Goal: Task Accomplishment & Management: Manage account settings

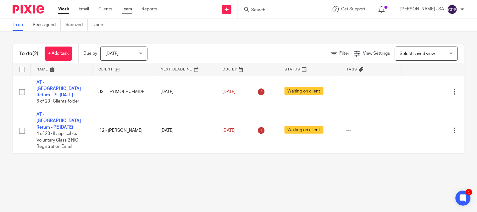
click at [131, 9] on link "Team" at bounding box center [127, 9] width 10 height 6
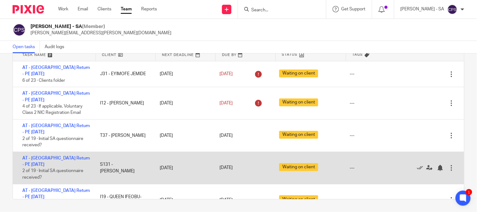
scroll to position [35, 0]
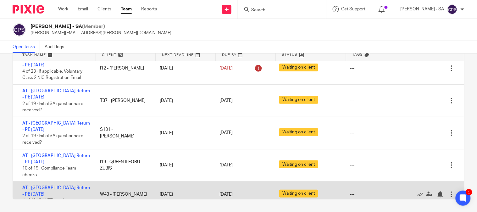
click at [84, 181] on div "AT - SA Return - PE 05-04-2025 4 of 19 · SA UTR number" at bounding box center [53, 193] width 81 height 25
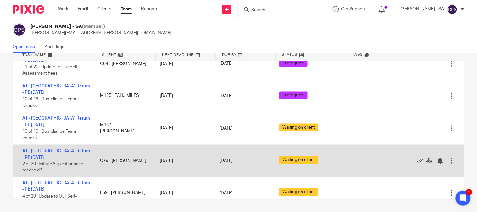
scroll to position [279, 0]
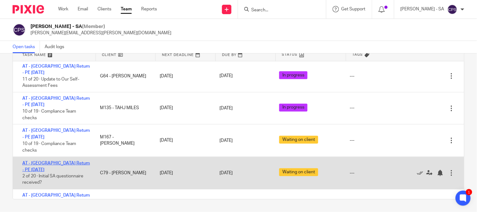
drag, startPoint x: 74, startPoint y: 90, endPoint x: 79, endPoint y: 90, distance: 4.7
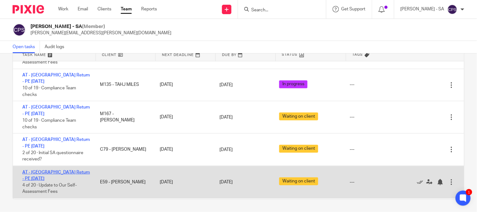
scroll to position [314, 0]
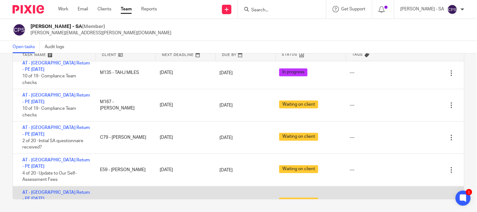
click at [132, 186] on div "AT - SA Return - PE 05-04-2025 2 of 18 · Initial SA questionnaire received? J50…" at bounding box center [238, 202] width 451 height 32
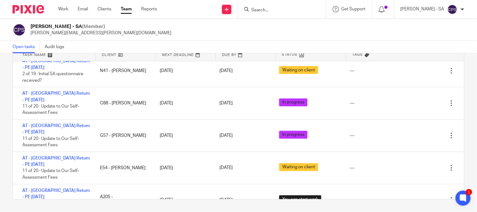
scroll to position [664, 0]
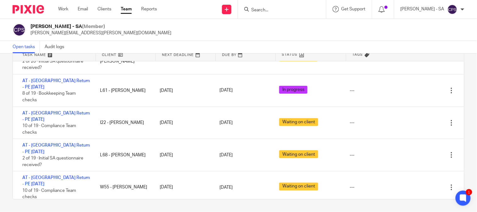
scroll to position [1432, 0]
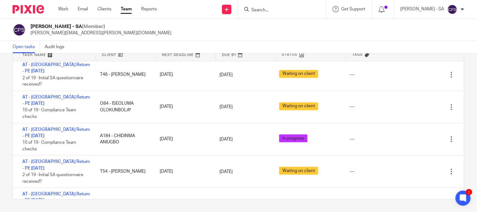
scroll to position [1572, 0]
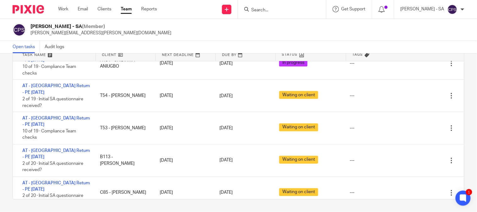
scroll to position [1641, 0]
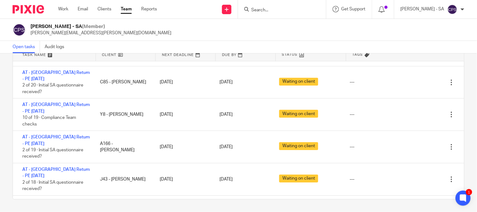
scroll to position [1781, 0]
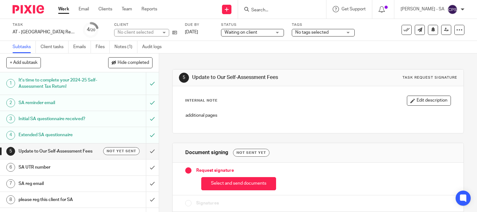
click at [123, 41] on link "Notes (1)" at bounding box center [125, 47] width 23 height 12
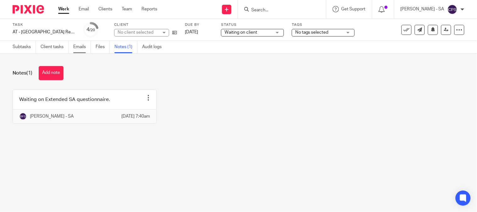
click at [77, 48] on link "Emails" at bounding box center [82, 47] width 18 height 12
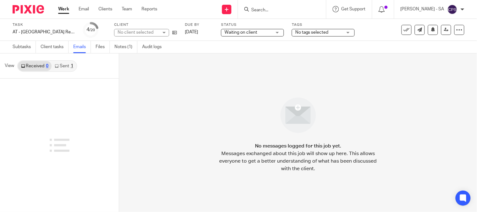
click at [74, 64] on link "Sent 1" at bounding box center [64, 66] width 25 height 10
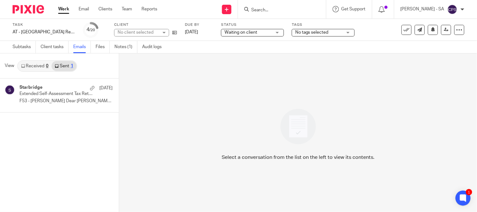
click at [131, 34] on div "No client selected" at bounding box center [138, 32] width 41 height 6
click at [131, 34] on div "No client selected" at bounding box center [136, 32] width 36 height 4
click at [131, 34] on div "No client selected" at bounding box center [138, 32] width 41 height 6
click at [131, 34] on div "No client selected" at bounding box center [136, 32] width 36 height 4
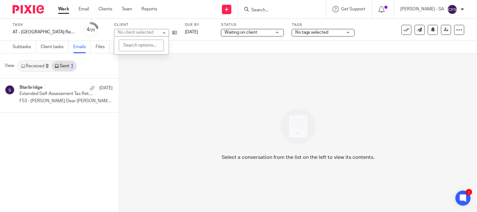
click at [131, 34] on div "No client selected" at bounding box center [136, 32] width 36 height 4
click at [131, 34] on div "No client selected" at bounding box center [138, 32] width 41 height 6
click at [131, 34] on div "No client selected" at bounding box center [136, 32] width 36 height 4
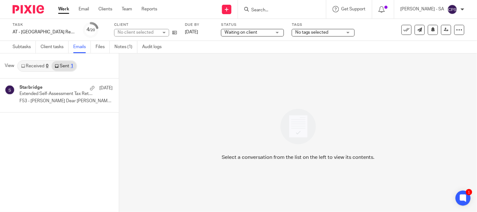
click at [131, 34] on div "No client selected" at bounding box center [138, 32] width 41 height 6
click at [131, 34] on div "No client selected" at bounding box center [136, 32] width 36 height 4
click at [131, 34] on div "No client selected" at bounding box center [138, 32] width 41 height 6
click at [144, 83] on div "Select a conversation from the list on the left to view its contents." at bounding box center [298, 132] width 358 height 158
click at [145, 82] on div "Select a conversation from the list on the left to view its contents." at bounding box center [298, 132] width 358 height 158
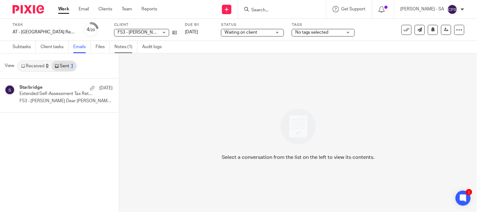
click at [124, 47] on link "Notes (1)" at bounding box center [125, 47] width 23 height 12
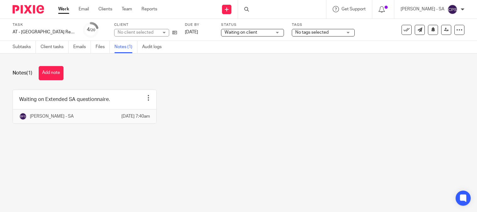
click at [46, 72] on button "Add note" at bounding box center [51, 73] width 25 height 14
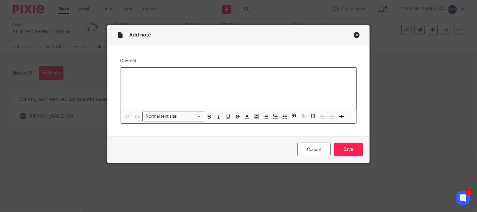
click at [134, 80] on div at bounding box center [238, 89] width 236 height 42
click at [265, 76] on p "Please confirm the below point for the complete SA 2024-25 - BK Team Please con…" at bounding box center [238, 76] width 226 height 6
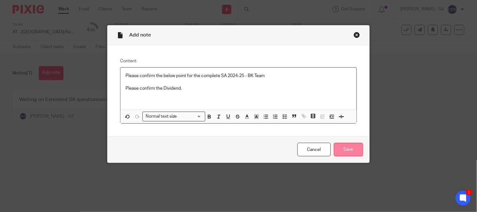
click at [356, 150] on input "Save" at bounding box center [348, 150] width 29 height 14
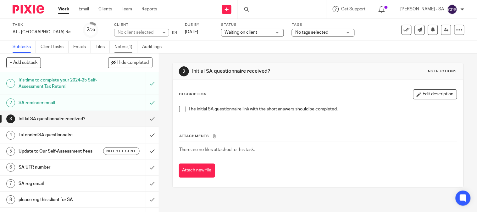
click at [134, 44] on link "Notes (1)" at bounding box center [125, 47] width 23 height 12
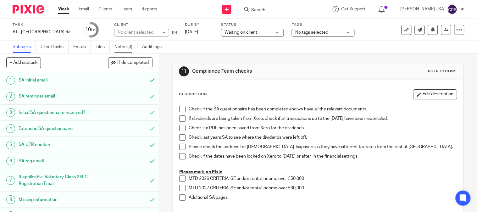
click at [123, 46] on link "Notes (3)" at bounding box center [125, 47] width 23 height 12
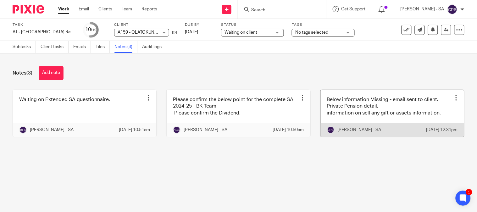
click at [366, 123] on link at bounding box center [392, 113] width 143 height 47
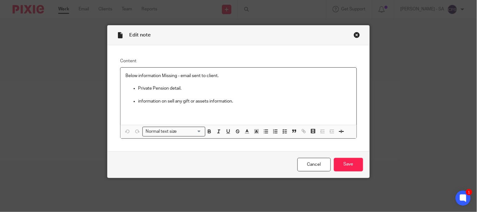
click at [354, 35] on div "Close this dialog window" at bounding box center [357, 35] width 6 height 6
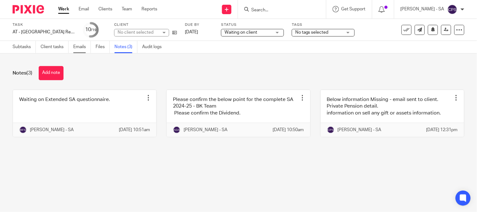
click at [77, 45] on link "Emails" at bounding box center [82, 47] width 18 height 12
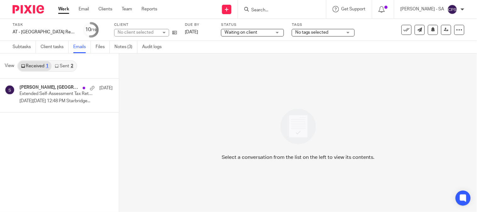
click at [40, 65] on link "Received 1" at bounding box center [35, 66] width 34 height 10
click at [51, 87] on h4 "[PERSON_NAME], [GEOGRAPHIC_DATA]" at bounding box center [39, 87] width 41 height 5
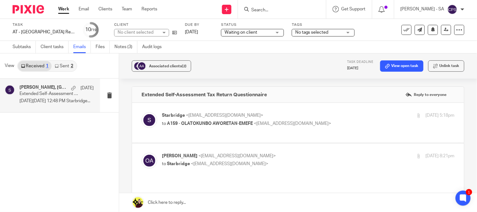
click at [56, 63] on link "Sent 2" at bounding box center [64, 66] width 25 height 10
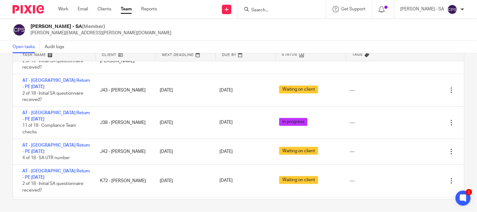
scroll to position [1851, 0]
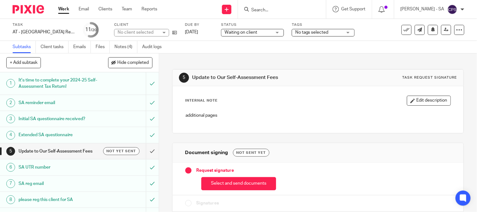
click at [122, 47] on link "Notes (4)" at bounding box center [125, 47] width 23 height 12
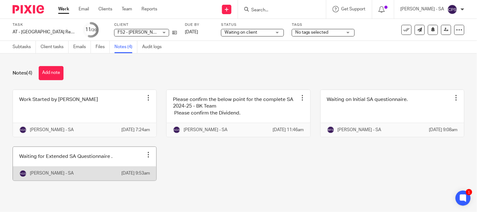
click at [61, 168] on link at bounding box center [84, 163] width 143 height 33
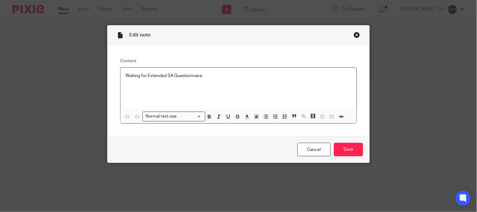
click at [355, 33] on div "Close this dialog window" at bounding box center [357, 35] width 6 height 6
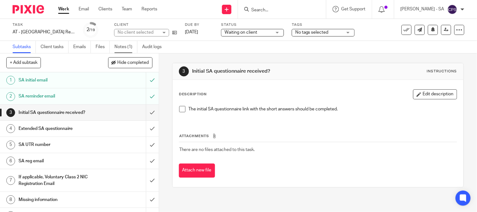
click at [126, 43] on link "Notes (1)" at bounding box center [125, 47] width 23 height 12
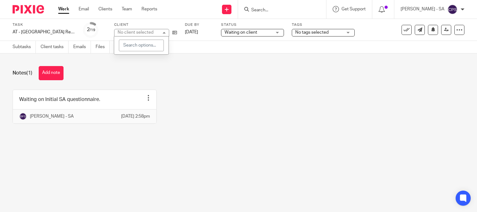
click at [134, 34] on div "No client selected" at bounding box center [141, 33] width 55 height 8
click at [134, 34] on div "No client selected" at bounding box center [136, 32] width 36 height 4
click at [134, 34] on div "No client selected" at bounding box center [141, 33] width 55 height 8
click at [134, 34] on div "No client selected" at bounding box center [138, 32] width 41 height 6
click at [134, 34] on div "No client selected" at bounding box center [141, 33] width 55 height 8
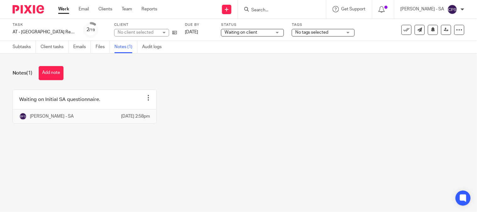
click at [134, 34] on div "No client selected" at bounding box center [138, 32] width 41 height 6
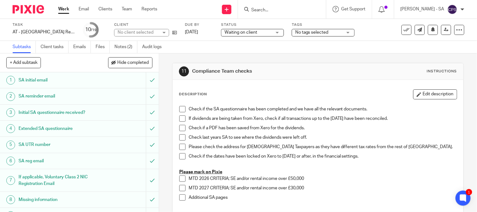
click at [162, 32] on div "No client selected" at bounding box center [141, 33] width 55 height 8
click at [153, 32] on div "No client selected" at bounding box center [136, 32] width 36 height 4
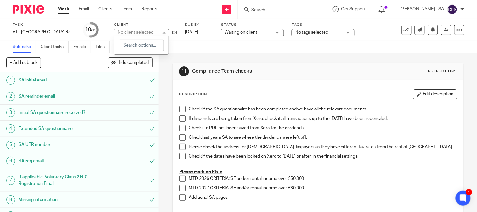
click at [162, 32] on div "No client selected" at bounding box center [141, 33] width 55 height 8
click at [153, 32] on div "No client selected" at bounding box center [136, 32] width 36 height 4
click at [162, 32] on div "No client selected" at bounding box center [141, 33] width 55 height 8
click at [153, 32] on div "No client selected" at bounding box center [136, 32] width 36 height 4
click at [161, 32] on div "S101 - EMMANUEL SANGOBIYI S101 - EMMANUEL SANGOBIYI" at bounding box center [141, 33] width 55 height 8
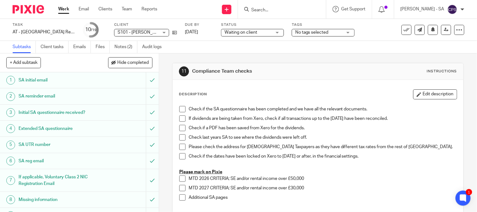
click at [0, 0] on div "S101 - [PERSON_NAME]" at bounding box center [0, 0] width 0 height 0
click at [158, 32] on div "S101 - EMMANUEL SANGOBIYI S101 - EMMANUEL SANGOBIYI" at bounding box center [141, 33] width 55 height 8
click at [188, 15] on div "Send new email Create task Add client Request signature Get Support Contact Sup…" at bounding box center [322, 9] width 310 height 19
click at [122, 50] on link "Notes (2)" at bounding box center [125, 47] width 23 height 12
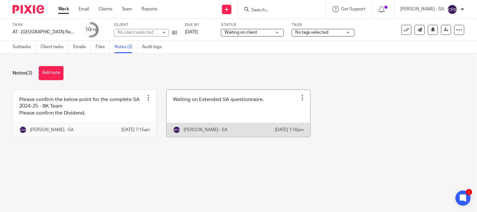
click at [200, 110] on link at bounding box center [238, 113] width 143 height 47
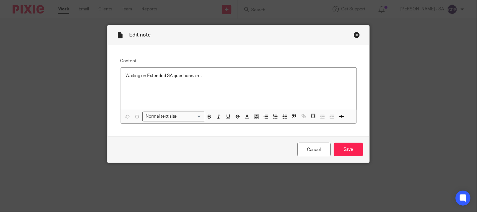
click at [355, 34] on div "Close this dialog window" at bounding box center [357, 35] width 6 height 6
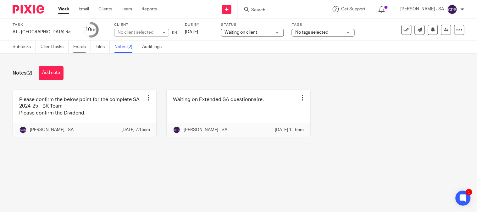
click at [77, 46] on link "Emails" at bounding box center [82, 47] width 18 height 12
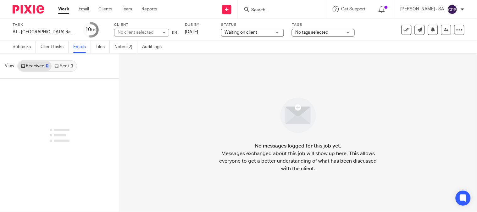
click at [63, 65] on link "Sent 1" at bounding box center [64, 66] width 25 height 10
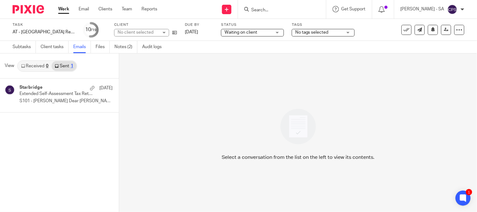
click at [153, 33] on div "No client selected" at bounding box center [138, 32] width 41 height 6
click at [153, 33] on div "No client selected" at bounding box center [141, 33] width 55 height 8
click at [153, 33] on div "No client selected" at bounding box center [138, 32] width 41 height 6
click at [153, 33] on div "No client selected" at bounding box center [141, 33] width 55 height 8
click at [153, 33] on div "No client selected" at bounding box center [136, 32] width 36 height 4
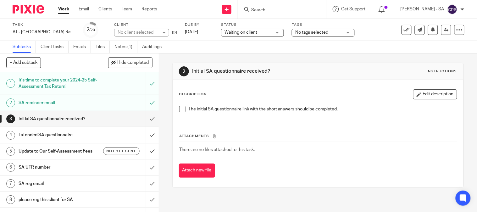
click at [126, 48] on link "Notes (1)" at bounding box center [125, 47] width 23 height 12
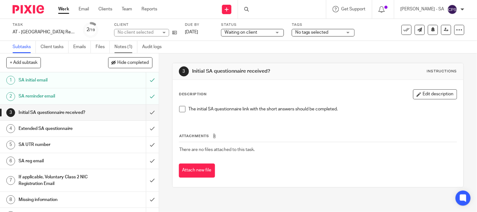
click at [124, 47] on link "Notes (1)" at bounding box center [125, 47] width 23 height 12
drag, startPoint x: 0, startPoint y: 0, endPoint x: 124, endPoint y: 46, distance: 131.9
click at [124, 46] on link "Notes (1)" at bounding box center [125, 47] width 23 height 12
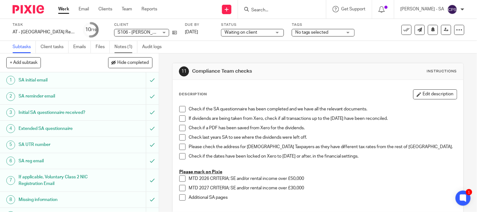
click at [132, 44] on link "Notes (1)" at bounding box center [125, 47] width 23 height 12
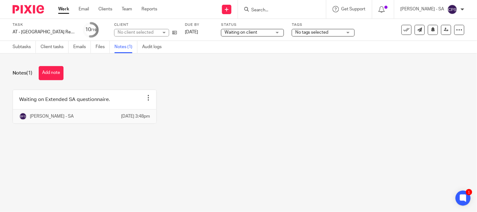
click at [137, 31] on div "No client selected" at bounding box center [138, 32] width 41 height 6
click at [137, 31] on div "No client selected" at bounding box center [136, 32] width 36 height 4
click at [138, 31] on div "No client selected" at bounding box center [138, 32] width 41 height 6
click at [137, 31] on div "No client selected" at bounding box center [138, 32] width 41 height 6
click at [136, 31] on div "No client selected" at bounding box center [138, 32] width 41 height 6
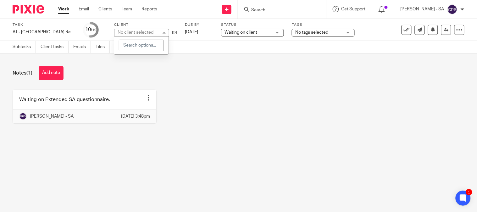
click at [136, 31] on div "No client selected" at bounding box center [136, 32] width 36 height 4
click at [136, 32] on div "No client selected" at bounding box center [138, 32] width 41 height 6
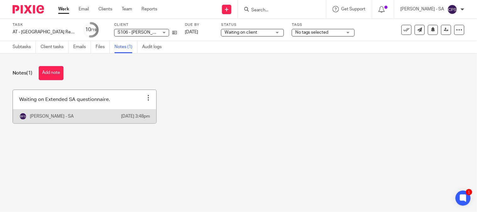
click at [86, 104] on link at bounding box center [84, 106] width 143 height 33
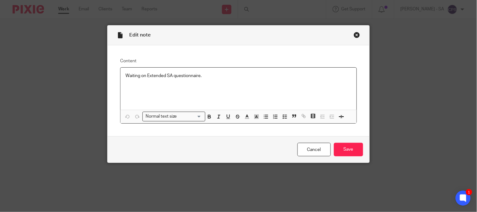
click at [354, 35] on div "Close this dialog window" at bounding box center [357, 35] width 6 height 6
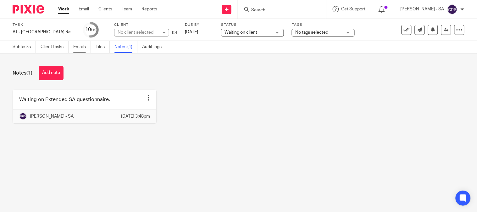
drag, startPoint x: 75, startPoint y: 47, endPoint x: 79, endPoint y: 63, distance: 17.1
click at [75, 47] on link "Emails" at bounding box center [82, 47] width 18 height 12
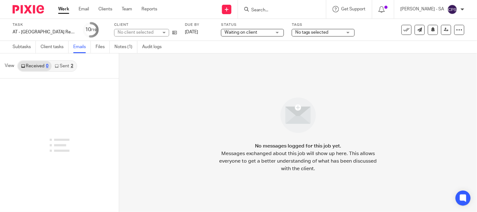
click at [63, 67] on link "Sent 2" at bounding box center [64, 66] width 25 height 10
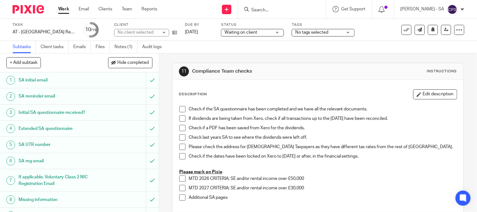
scroll to position [105, 0]
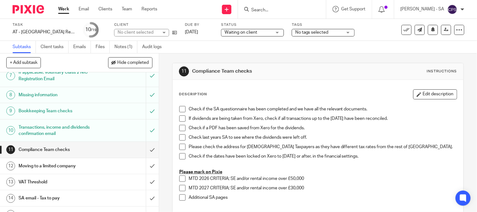
click at [41, 108] on h1 "Bookkeeping Team checks" at bounding box center [59, 110] width 81 height 9
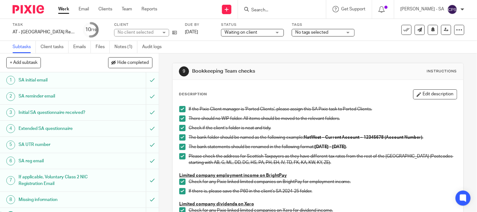
scroll to position [140, 0]
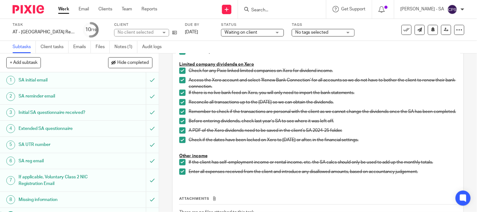
click at [33, 142] on h1 "SA UTR number" at bounding box center [59, 144] width 81 height 9
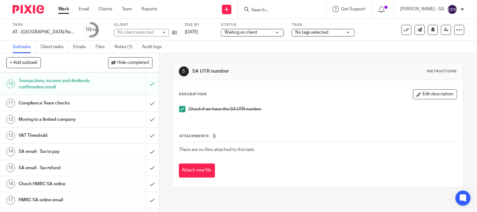
scroll to position [174, 0]
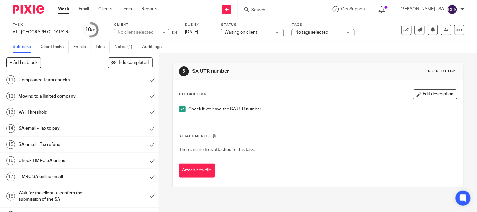
click at [55, 131] on h1 "SA email - Tax to pay" at bounding box center [59, 128] width 81 height 9
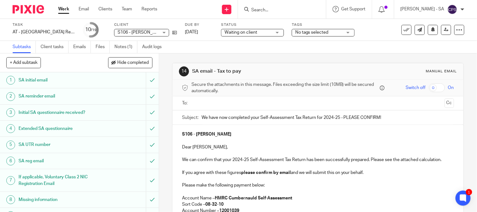
click at [255, 30] on span "Waiting on client" at bounding box center [247, 32] width 47 height 7
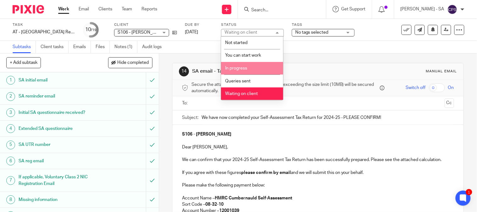
click at [248, 64] on li "In progress" at bounding box center [252, 68] width 62 height 13
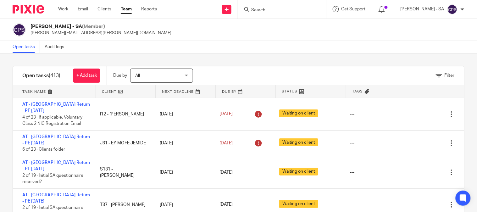
click at [259, 10] on input "Search" at bounding box center [279, 11] width 57 height 6
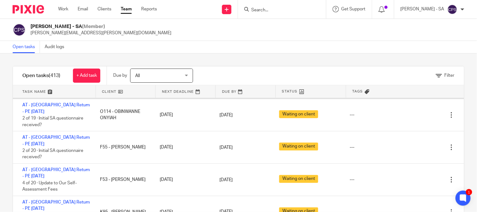
scroll to position [2200, 0]
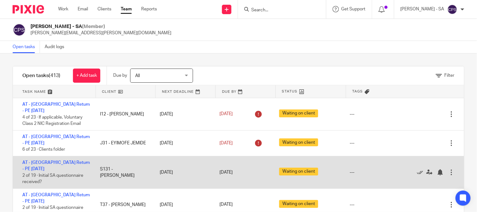
scroll to position [35, 0]
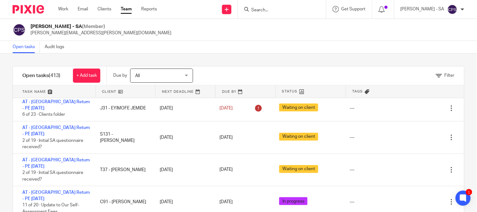
click at [260, 11] on input "Search" at bounding box center [279, 11] width 57 height 6
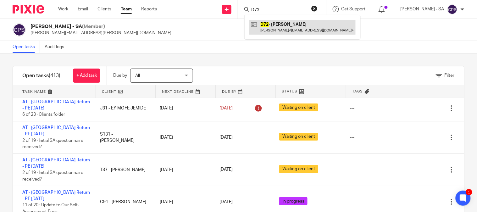
type input "D72"
click at [282, 21] on link at bounding box center [302, 27] width 106 height 14
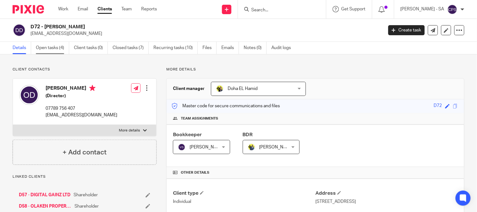
click at [55, 47] on link "Open tasks (4)" at bounding box center [52, 48] width 33 height 12
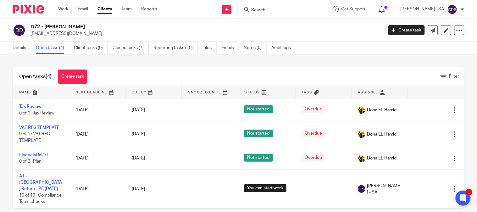
click at [265, 9] on input "Search" at bounding box center [279, 11] width 57 height 6
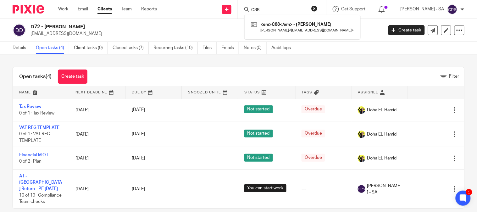
type input "C88"
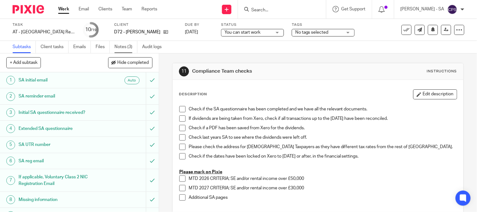
click at [122, 49] on link "Notes (3)" at bounding box center [125, 47] width 23 height 12
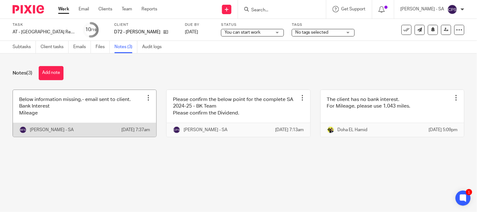
click at [103, 123] on link at bounding box center [84, 113] width 143 height 47
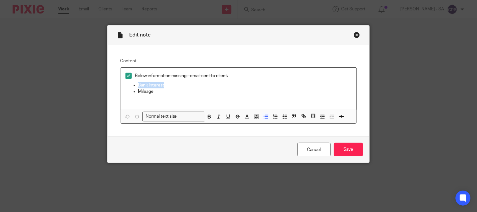
drag, startPoint x: 161, startPoint y: 86, endPoint x: 102, endPoint y: 86, distance: 59.7
click at [102, 86] on div "Edit note Content Below information missing,- email sent to client. Bank Intere…" at bounding box center [238, 106] width 477 height 212
drag, startPoint x: 152, startPoint y: 92, endPoint x: 112, endPoint y: 95, distance: 40.6
click at [112, 95] on div "Content Below information missing,- email sent to client. Bank Interest Mileage…" at bounding box center [239, 90] width 262 height 91
drag, startPoint x: 162, startPoint y: 87, endPoint x: 132, endPoint y: 93, distance: 30.5
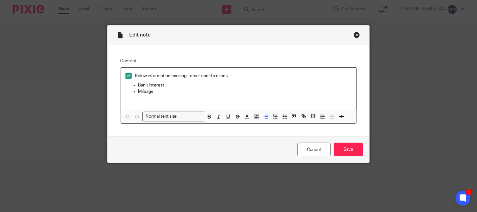
click at [132, 93] on ul "Bank Interest Mileage" at bounding box center [238, 88] width 226 height 13
drag, startPoint x: 132, startPoint y: 86, endPoint x: 158, endPoint y: 93, distance: 27.1
click at [158, 93] on ul "Bank Interest Mileage" at bounding box center [238, 88] width 226 height 13
click at [263, 116] on icon "button" at bounding box center [266, 117] width 6 height 6
click at [234, 103] on div "Below information missing,- email sent to client. Bank Interest Mileage" at bounding box center [238, 89] width 236 height 42
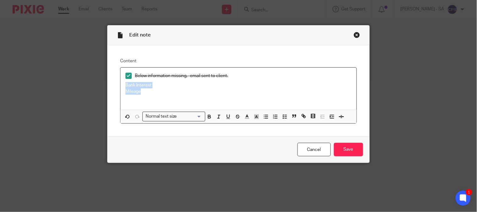
drag, startPoint x: 122, startPoint y: 85, endPoint x: 148, endPoint y: 93, distance: 27.5
click at [148, 93] on div "Below information missing,- email sent to client. Bank Interest Mileage" at bounding box center [238, 89] width 236 height 42
click at [283, 118] on polyline "button" at bounding box center [283, 118] width 1 height 1
click at [125, 85] on span at bounding box center [128, 85] width 6 height 6
click at [125, 93] on span at bounding box center [128, 94] width 6 height 6
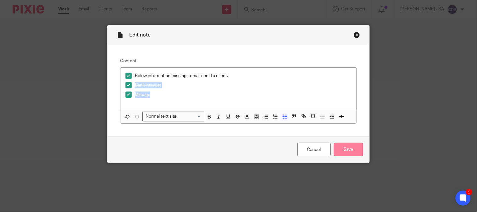
click at [339, 149] on input "Save" at bounding box center [348, 150] width 29 height 14
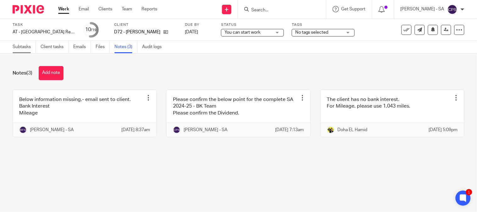
click at [22, 47] on link "Subtasks" at bounding box center [24, 47] width 23 height 12
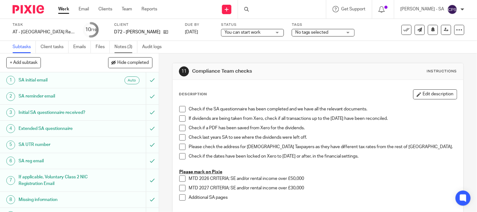
click at [124, 47] on link "Notes (3)" at bounding box center [125, 47] width 23 height 12
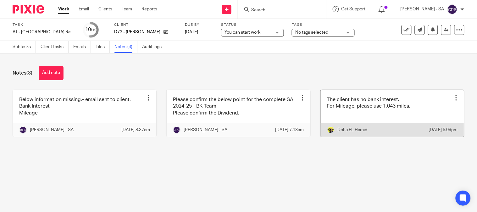
click at [360, 117] on link at bounding box center [392, 113] width 143 height 47
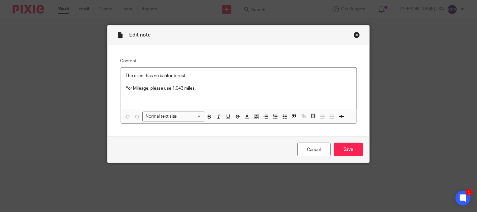
click at [354, 34] on div "Close this dialog window" at bounding box center [357, 35] width 6 height 6
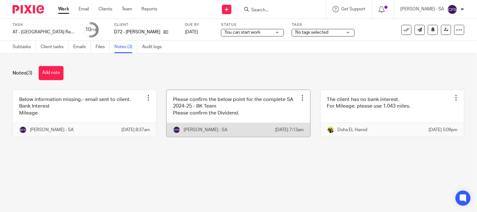
click at [218, 116] on link at bounding box center [238, 113] width 143 height 47
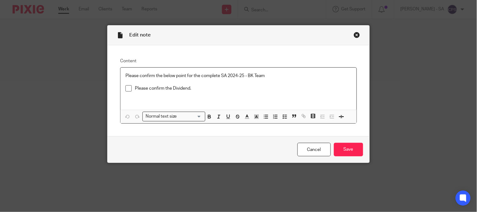
click at [126, 89] on span at bounding box center [128, 88] width 6 height 6
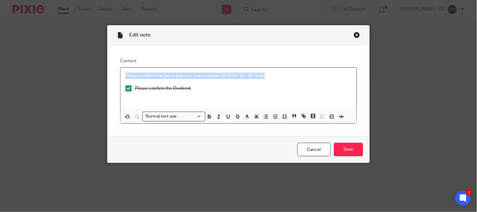
drag, startPoint x: 265, startPoint y: 78, endPoint x: 83, endPoint y: 89, distance: 182.0
click at [103, 78] on div "Edit note Content Please confirm the below point for the complete SA 2024-25 - …" at bounding box center [238, 106] width 477 height 212
click at [284, 117] on icon "button" at bounding box center [285, 117] width 6 height 6
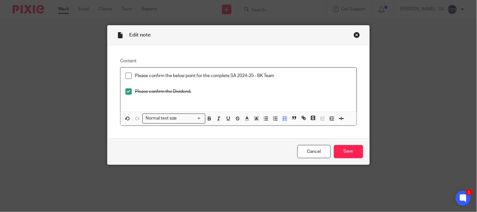
click at [127, 76] on span at bounding box center [128, 76] width 6 height 6
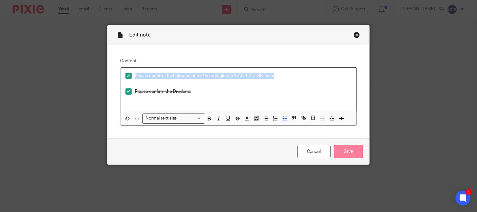
click at [350, 153] on input "Save" at bounding box center [348, 152] width 29 height 14
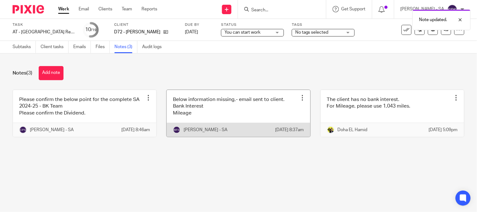
click at [218, 118] on link at bounding box center [238, 113] width 143 height 47
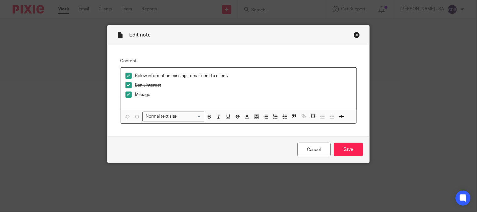
click at [354, 33] on div "Close this dialog window" at bounding box center [357, 35] width 6 height 6
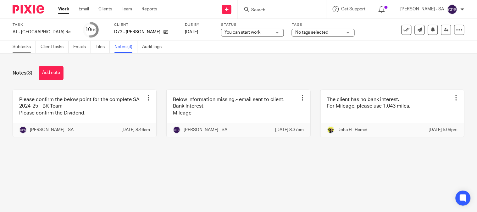
click at [22, 46] on link "Subtasks" at bounding box center [24, 47] width 23 height 12
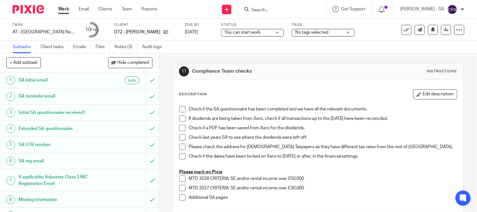
click at [40, 145] on h1 "SA UTR number" at bounding box center [59, 144] width 81 height 9
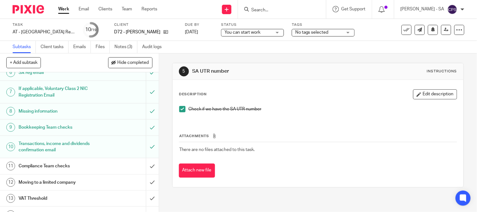
scroll to position [105, 0]
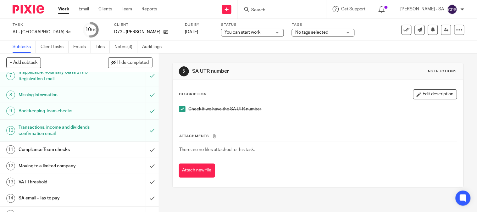
click at [37, 108] on h1 "Bookkeeping Team checks" at bounding box center [59, 110] width 81 height 9
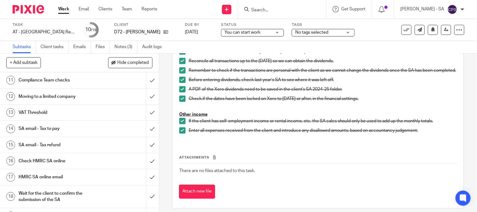
scroll to position [174, 0]
click at [48, 129] on h1 "SA email - Tax to pay" at bounding box center [59, 128] width 81 height 9
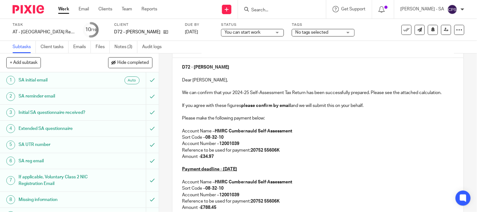
scroll to position [70, 0]
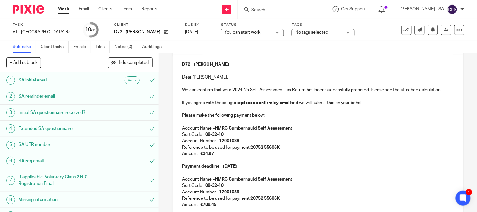
drag, startPoint x: 216, startPoint y: 154, endPoint x: 202, endPoint y: 154, distance: 13.5
click at [202, 154] on p "Amount - £34.97" at bounding box center [318, 154] width 272 height 6
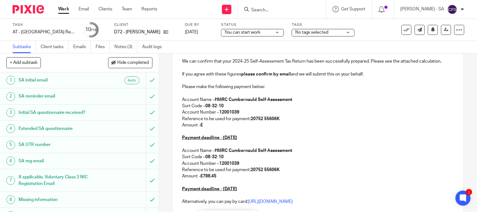
scroll to position [123, 0]
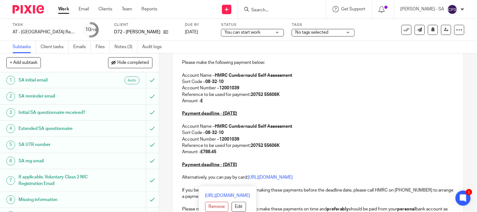
drag, startPoint x: 218, startPoint y: 204, endPoint x: 203, endPoint y: 202, distance: 15.9
click at [203, 205] on div "D72 - OLGA DROVER Dear Olga, We can confirm that your 2024-25 Self-Assessment T…" at bounding box center [318, 138] width 291 height 273
click at [247, 154] on p "Amount - £788.45" at bounding box center [318, 152] width 272 height 6
drag, startPoint x: 217, startPoint y: 153, endPoint x: 202, endPoint y: 152, distance: 14.8
click at [202, 152] on p "Amount - £788.45" at bounding box center [318, 152] width 272 height 6
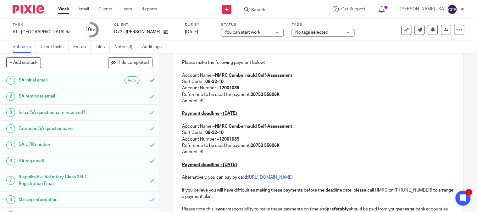
click at [201, 150] on strong "£" at bounding box center [201, 152] width 3 height 4
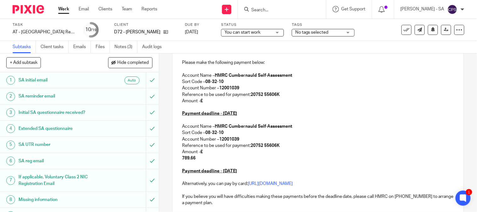
click at [178, 158] on div "D72 - OLGA DROVER Dear Olga, We can confirm that your 2024-25 Self-Assessment T…" at bounding box center [318, 128] width 291 height 253
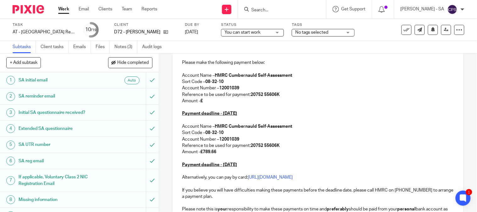
drag, startPoint x: 218, startPoint y: 153, endPoint x: 202, endPoint y: 153, distance: 15.4
click at [202, 153] on p "Amount - £789.66" at bounding box center [318, 152] width 272 height 6
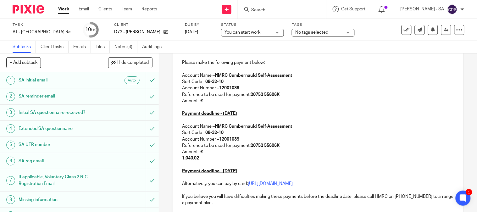
click at [179, 157] on div "D72 - OLGA DROVER Dear Olga, We can confirm that your 2024-25 Self-Assessment T…" at bounding box center [318, 128] width 291 height 253
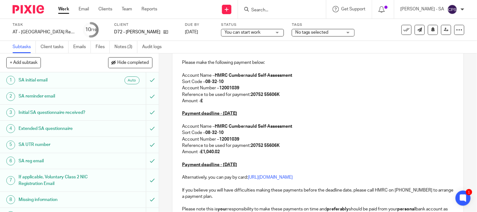
click at [202, 100] on p "Amount - £" at bounding box center [318, 101] width 272 height 6
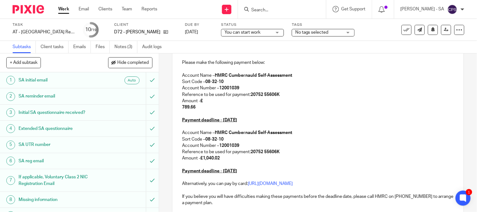
click at [175, 109] on div "D72 - OLGA DROVER Dear Olga, We can confirm that your 2024-25 Self-Assessment T…" at bounding box center [318, 128] width 291 height 253
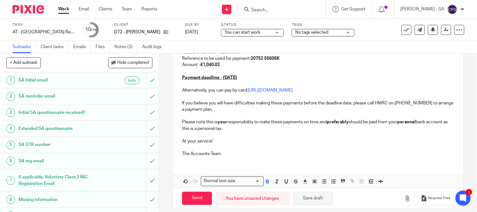
scroll to position [216, 0]
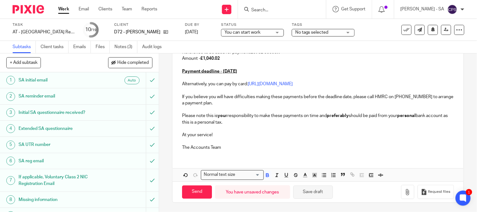
click at [314, 190] on button "Save draft" at bounding box center [313, 192] width 40 height 14
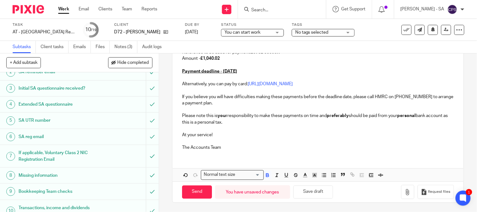
scroll to position [0, 0]
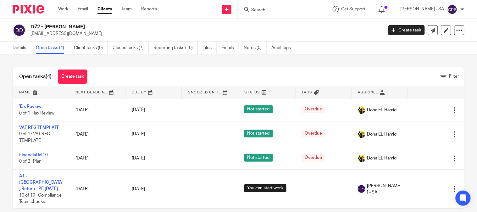
click at [265, 8] on input "Search" at bounding box center [279, 11] width 57 height 6
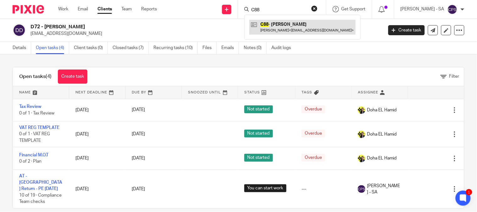
type input "C88"
click at [292, 25] on link at bounding box center [302, 27] width 106 height 14
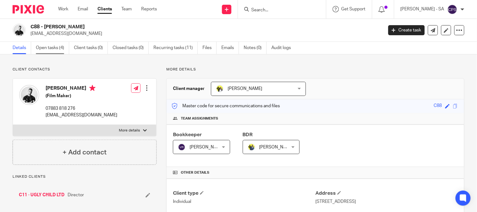
click at [48, 46] on link "Open tasks (4)" at bounding box center [52, 48] width 33 height 12
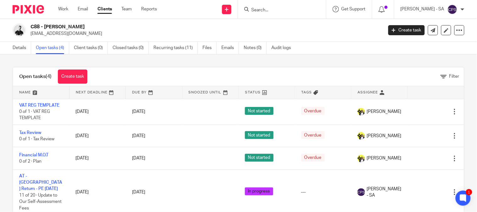
click at [272, 9] on input "Search" at bounding box center [279, 11] width 57 height 6
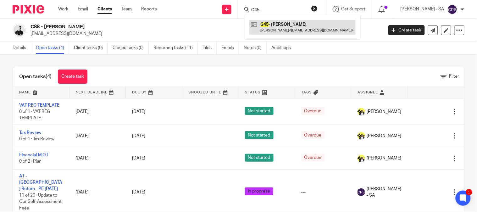
type input "G45"
click at [295, 23] on link at bounding box center [302, 27] width 106 height 14
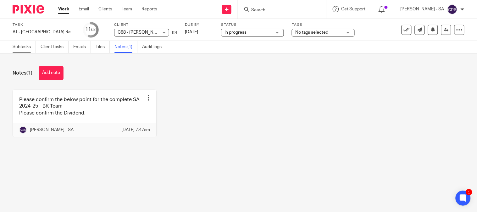
click at [18, 46] on link "Subtasks" at bounding box center [24, 47] width 23 height 12
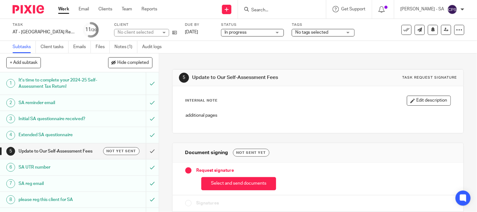
click at [40, 165] on h1 "SA UTR number" at bounding box center [59, 167] width 81 height 9
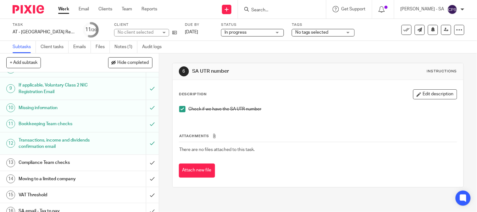
scroll to position [140, 0]
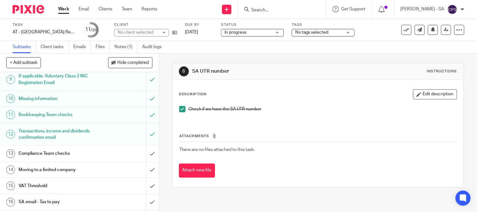
click at [45, 114] on h1 "Bookkeeping Team checks" at bounding box center [59, 114] width 81 height 9
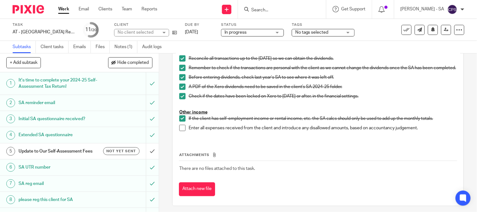
scroll to position [190, 0]
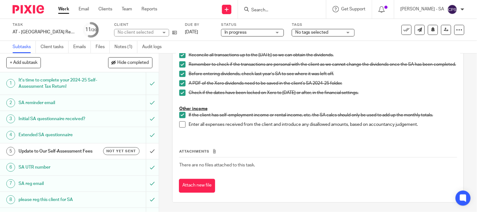
click at [179, 126] on span at bounding box center [182, 124] width 6 height 6
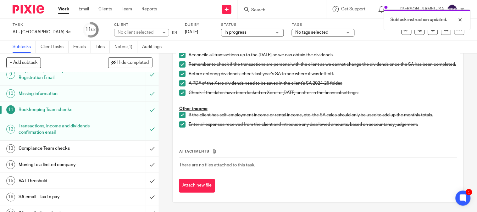
scroll to position [174, 0]
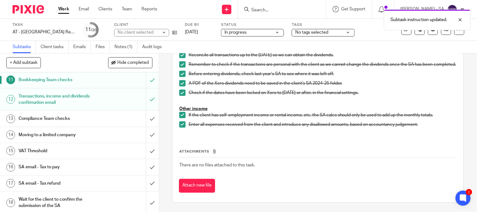
click at [49, 165] on h1 "SA email - Tax to pay" at bounding box center [59, 166] width 81 height 9
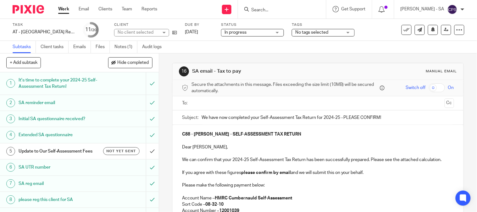
scroll to position [70, 0]
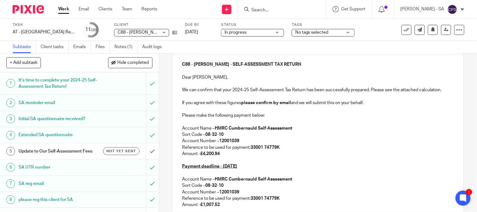
drag, startPoint x: 214, startPoint y: 153, endPoint x: 201, endPoint y: 152, distance: 12.6
click at [201, 152] on p "Amount - £4,200.94" at bounding box center [318, 154] width 272 height 6
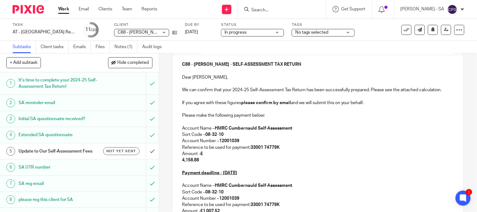
click at [179, 159] on div "C88 - ABDOU CISSE - SELF-ASSESSMENT TAX RETURN Dear Abdou, We can confirm that …" at bounding box center [318, 181] width 291 height 253
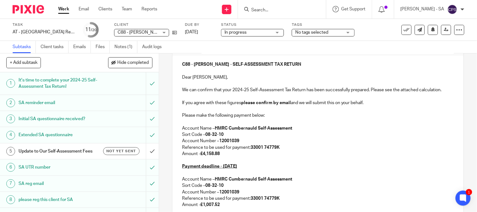
scroll to position [105, 0]
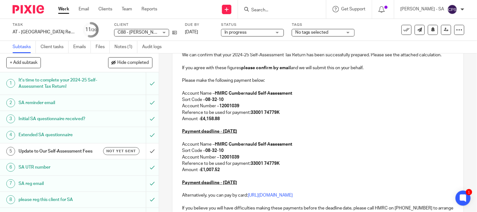
drag, startPoint x: 220, startPoint y: 171, endPoint x: 203, endPoint y: 169, distance: 17.7
click at [203, 169] on p "Amount - £1,007.52" at bounding box center [318, 170] width 272 height 6
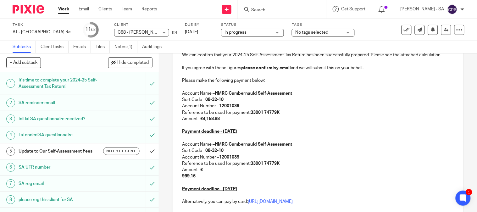
click at [178, 177] on div "C88 - ABDOU CISSE - SELF-ASSESSMENT TAX RETURN Dear Abdou, We can confirm that …" at bounding box center [318, 146] width 291 height 253
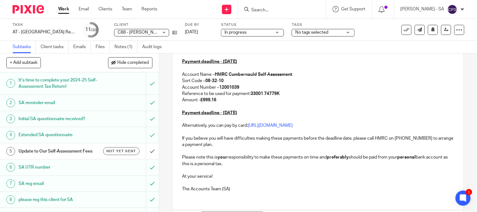
scroll to position [209, 0]
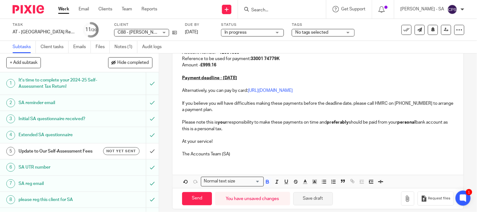
click at [314, 197] on button "Save draft" at bounding box center [313, 199] width 40 height 14
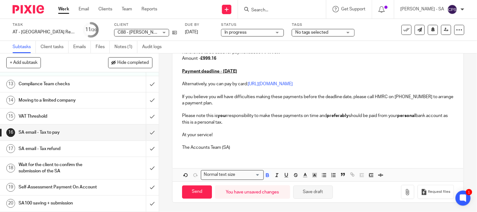
click at [314, 189] on button "Save draft" at bounding box center [313, 192] width 40 height 14
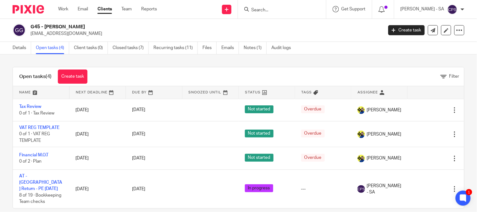
click at [273, 10] on input "Search" at bounding box center [279, 11] width 57 height 6
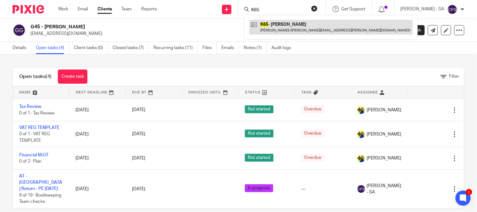
type input "K65"
click at [278, 23] on link at bounding box center [330, 27] width 163 height 14
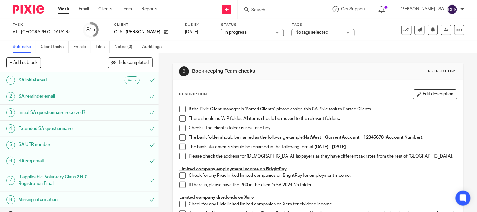
click at [120, 42] on link "Notes (0)" at bounding box center [125, 47] width 23 height 12
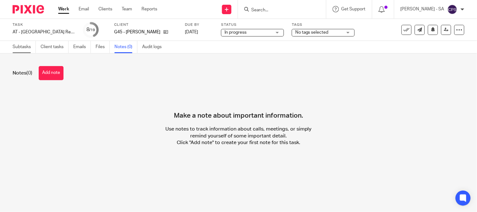
click at [14, 50] on link "Subtasks" at bounding box center [24, 47] width 23 height 12
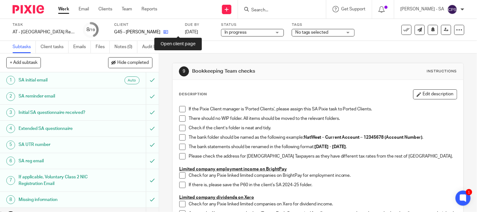
click at [168, 30] on icon at bounding box center [165, 32] width 5 height 5
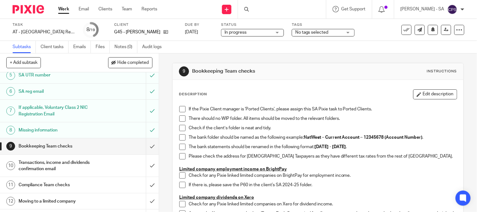
scroll to position [70, 0]
click at [33, 145] on h1 "Bookkeeping Team checks" at bounding box center [59, 145] width 81 height 9
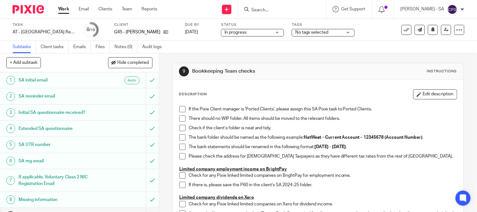
click at [179, 108] on span at bounding box center [182, 109] width 6 height 6
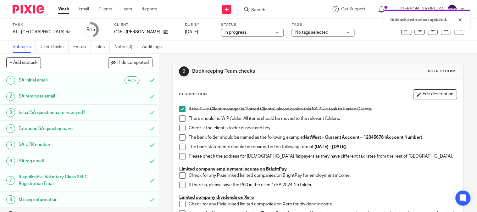
click at [179, 117] on span at bounding box center [182, 118] width 6 height 6
click at [182, 126] on span at bounding box center [182, 128] width 6 height 6
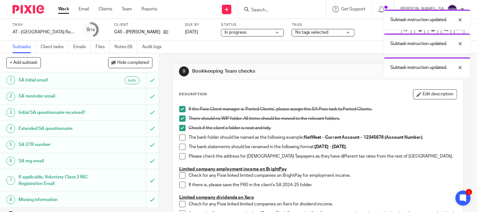
click at [180, 139] on span at bounding box center [182, 137] width 6 height 6
click at [180, 146] on span at bounding box center [182, 147] width 6 height 6
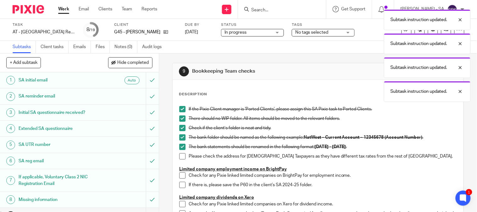
drag, startPoint x: 180, startPoint y: 157, endPoint x: 179, endPoint y: 160, distance: 3.9
click at [180, 157] on span at bounding box center [182, 156] width 6 height 6
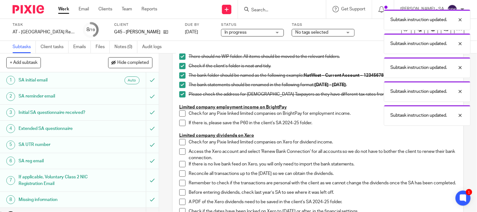
scroll to position [70, 0]
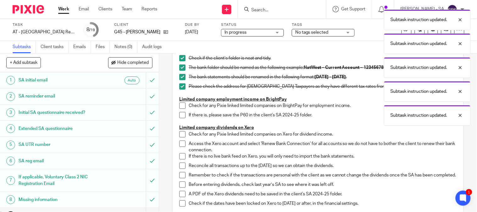
click at [182, 105] on span at bounding box center [182, 105] width 6 height 6
click at [181, 114] on span at bounding box center [182, 115] width 6 height 6
drag, startPoint x: 182, startPoint y: 133, endPoint x: 178, endPoint y: 146, distance: 14.0
click at [181, 134] on span at bounding box center [182, 134] width 6 height 6
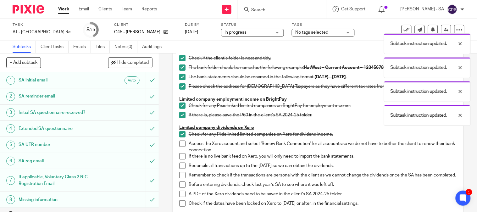
click at [179, 146] on li "Access the Xero account and select 'Renew Bank Connection' for all accounts so …" at bounding box center [318, 147] width 278 height 13
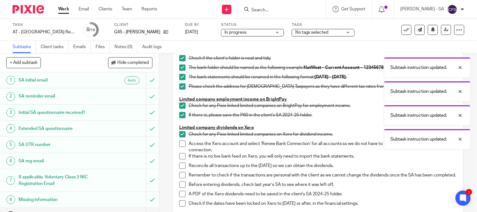
drag, startPoint x: 178, startPoint y: 145, endPoint x: 180, endPoint y: 154, distance: 9.4
click at [179, 145] on span at bounding box center [182, 144] width 6 height 6
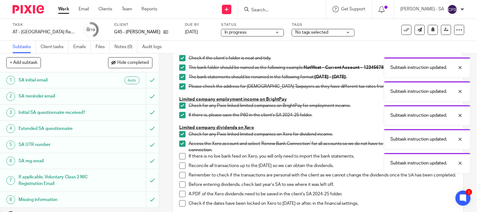
drag, startPoint x: 179, startPoint y: 160, endPoint x: 177, endPoint y: 165, distance: 6.0
click at [179, 160] on li "If there is no live bank feed on Xero, you will only need to import the bank st…" at bounding box center [318, 157] width 278 height 9
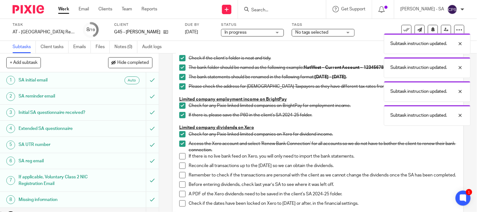
click at [179, 155] on span at bounding box center [182, 156] width 6 height 6
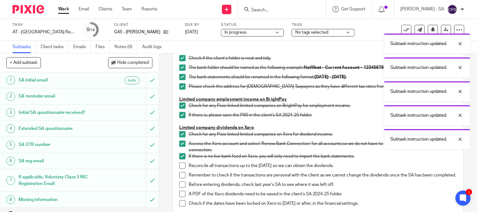
click at [179, 165] on span at bounding box center [182, 166] width 6 height 6
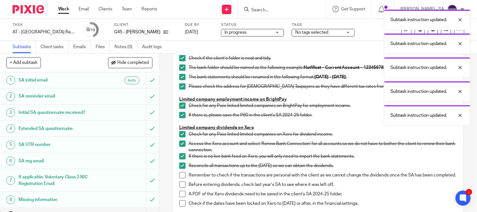
click at [179, 175] on span at bounding box center [182, 175] width 6 height 6
click at [179, 187] on span at bounding box center [182, 184] width 6 height 6
click at [180, 197] on span at bounding box center [182, 194] width 6 height 6
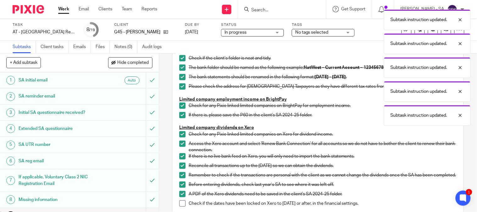
click at [181, 205] on span at bounding box center [182, 203] width 6 height 6
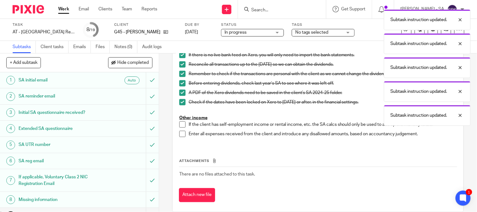
scroll to position [184, 0]
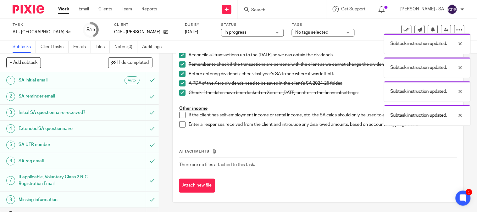
click at [182, 114] on span at bounding box center [182, 115] width 6 height 6
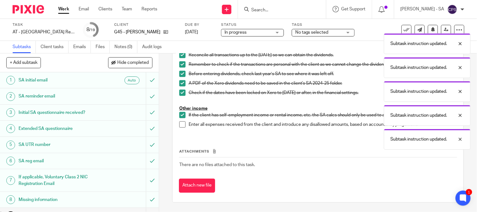
click at [182, 124] on span at bounding box center [182, 124] width 6 height 6
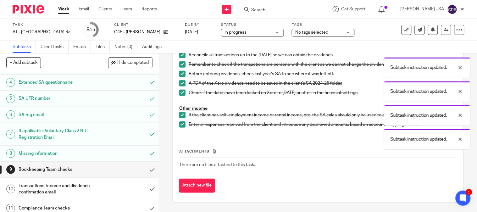
scroll to position [70, 0]
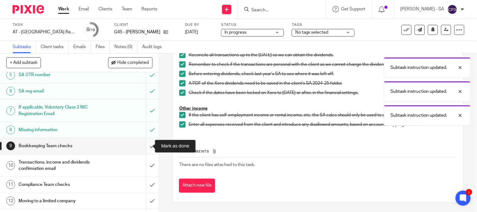
click at [143, 146] on input "submit" at bounding box center [79, 146] width 159 height 16
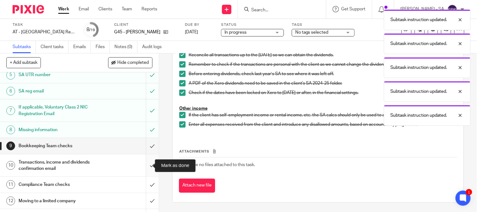
click at [143, 165] on input "submit" at bounding box center [79, 165] width 159 height 22
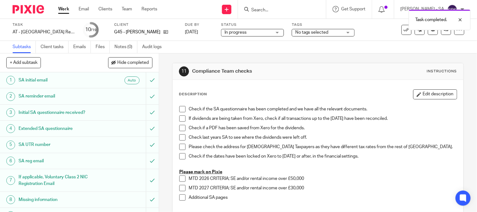
click at [41, 146] on h1 "SA UTR number" at bounding box center [59, 144] width 81 height 9
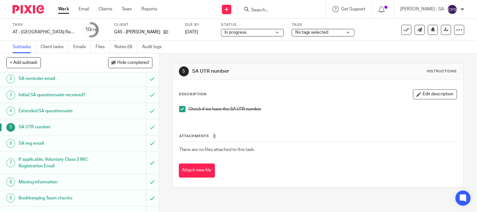
scroll to position [70, 0]
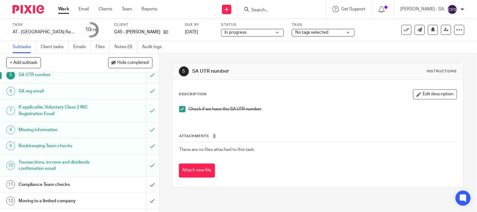
click at [37, 147] on h1 "Bookkeeping Team checks" at bounding box center [59, 145] width 81 height 9
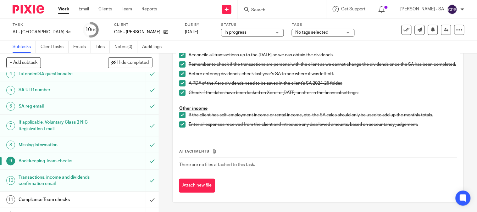
scroll to position [187, 0]
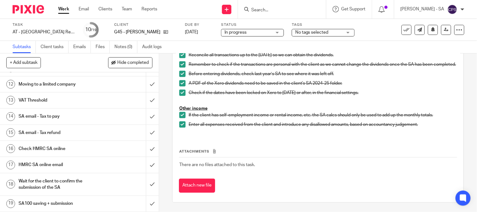
click at [55, 115] on h1 "SA email - Tax to pay" at bounding box center [59, 116] width 81 height 9
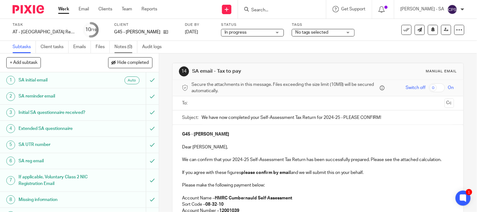
click at [129, 49] on link "Notes (0)" at bounding box center [125, 47] width 23 height 12
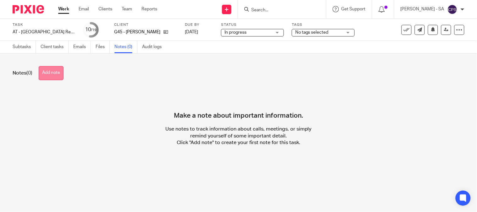
click at [55, 71] on button "Add note" at bounding box center [51, 73] width 25 height 14
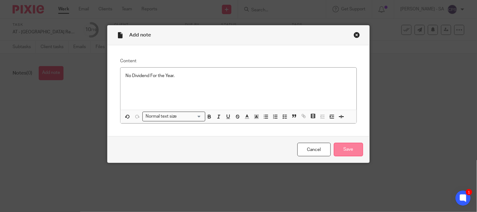
click at [344, 155] on input "Save" at bounding box center [348, 150] width 29 height 14
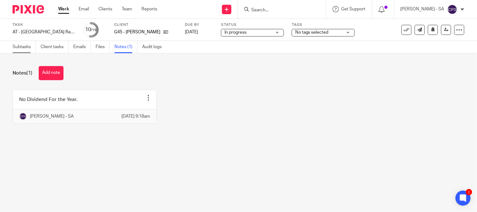
click at [16, 46] on link "Subtasks" at bounding box center [24, 47] width 23 height 12
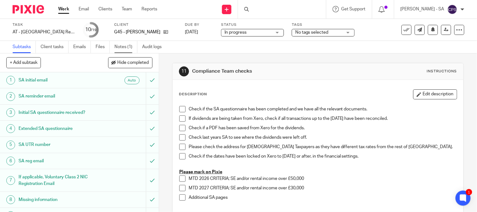
click at [124, 46] on link "Notes (1)" at bounding box center [125, 47] width 23 height 12
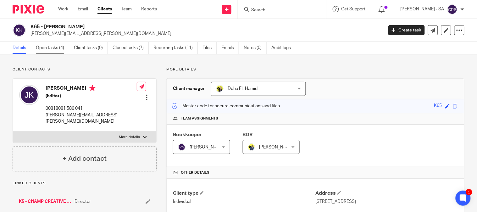
click at [51, 42] on link "Open tasks (4)" at bounding box center [52, 48] width 33 height 12
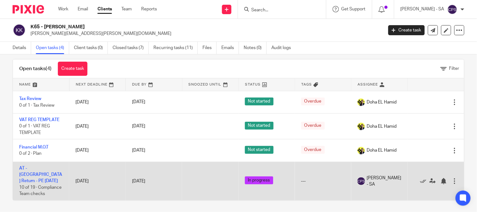
scroll to position [10, 0]
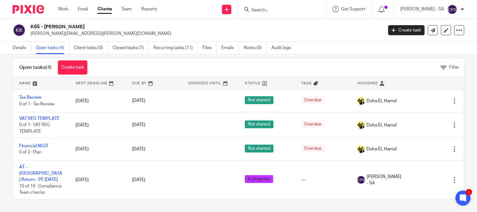
drag, startPoint x: 174, startPoint y: 0, endPoint x: 267, endPoint y: 8, distance: 93.1
click at [267, 8] on input "Search" at bounding box center [279, 11] width 57 height 6
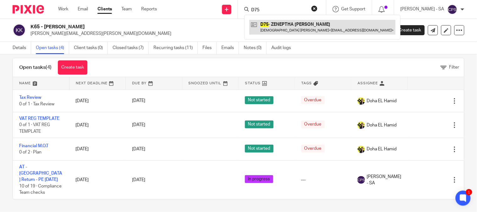
type input "D75"
click at [294, 23] on link at bounding box center [322, 27] width 146 height 14
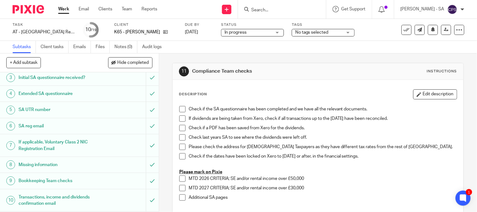
scroll to position [70, 0]
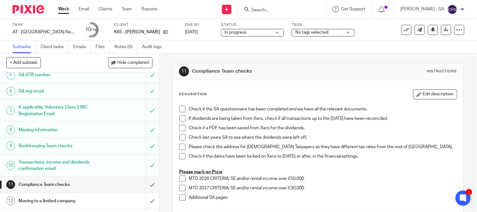
click at [49, 149] on h1 "Bookkeeping Team checks" at bounding box center [59, 145] width 81 height 9
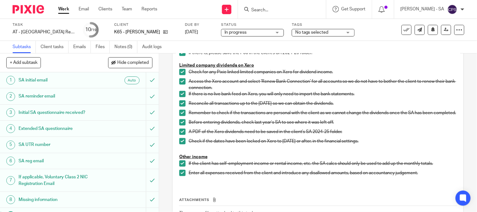
scroll to position [184, 0]
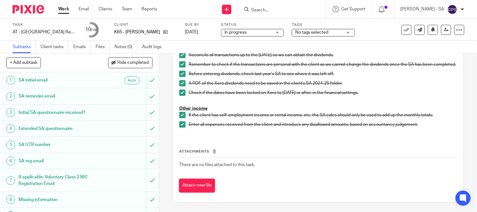
click at [42, 148] on h1 "SA UTR number" at bounding box center [59, 144] width 81 height 9
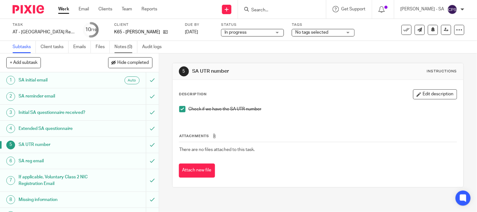
click at [125, 45] on link "Notes (0)" at bounding box center [125, 47] width 23 height 12
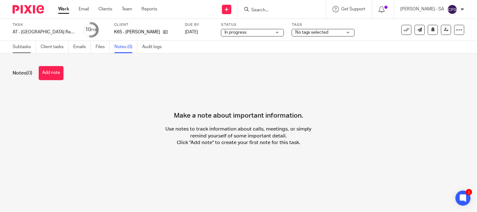
click at [22, 47] on link "Subtasks" at bounding box center [24, 47] width 23 height 12
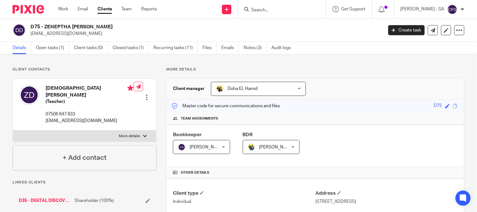
drag, startPoint x: 102, startPoint y: 25, endPoint x: 45, endPoint y: 20, distance: 56.8
click at [45, 20] on div "D75 - ZENEPTHA DECORDOVA zeneptha@yahoo.co.uk Create task Update from Companies…" at bounding box center [238, 30] width 477 height 23
copy h2 "ZENEPTHA DECORDOVA"
click at [260, 8] on input "Search" at bounding box center [279, 11] width 57 height 6
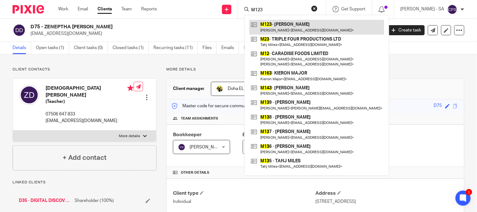
type input "M123"
click at [301, 22] on link at bounding box center [316, 27] width 135 height 14
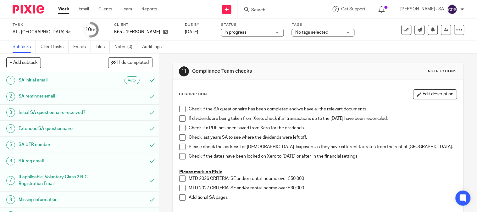
click at [41, 145] on h1 "SA UTR number" at bounding box center [59, 144] width 81 height 9
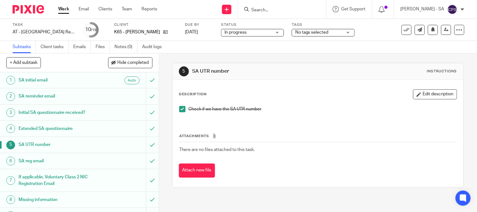
scroll to position [140, 0]
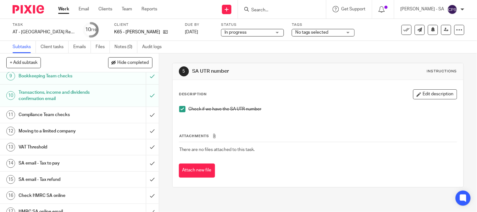
click at [44, 79] on h1 "Bookkeeping Team checks" at bounding box center [59, 75] width 81 height 9
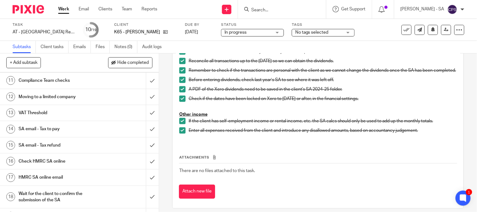
scroll to position [174, 0]
click at [46, 128] on h1 "SA email - Tax to pay" at bounding box center [59, 128] width 81 height 9
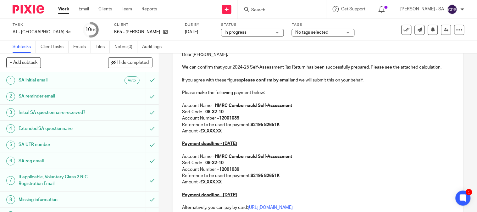
scroll to position [105, 0]
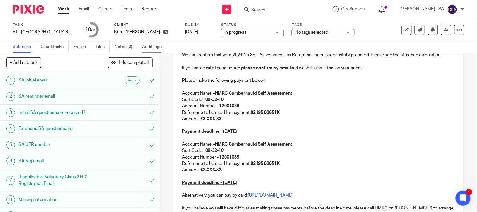
click at [148, 42] on link "Audit logs" at bounding box center [154, 47] width 24 height 12
click at [121, 46] on link "Notes (0)" at bounding box center [125, 47] width 23 height 12
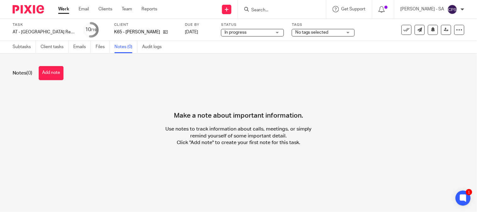
drag, startPoint x: 63, startPoint y: 73, endPoint x: 74, endPoint y: 99, distance: 28.6
click at [62, 73] on button "Add note" at bounding box center [51, 73] width 25 height 14
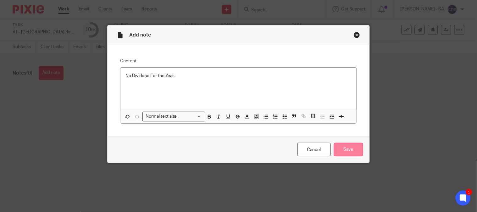
click at [341, 147] on input "Save" at bounding box center [348, 150] width 29 height 14
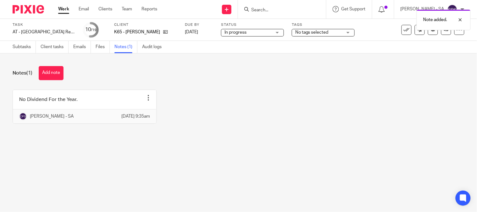
click at [218, 133] on div "No Dividend For the Year. Edit note Delete note [PERSON_NAME] - [DATE] 9:35am" at bounding box center [233, 111] width 461 height 43
click at [226, 155] on main "Task AT - [GEOGRAPHIC_DATA] Return - PE [DATE] Save AT - [GEOGRAPHIC_DATA] Retu…" at bounding box center [238, 106] width 477 height 212
click at [214, 155] on main "Task AT - [GEOGRAPHIC_DATA] Return - PE [DATE] Save AT - [GEOGRAPHIC_DATA] Retu…" at bounding box center [238, 106] width 477 height 212
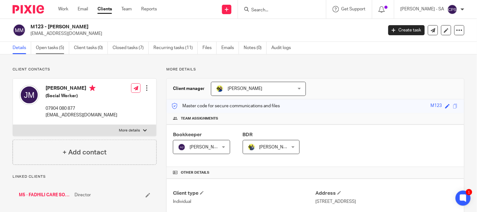
click at [40, 48] on link "Open tasks (5)" at bounding box center [52, 48] width 33 height 12
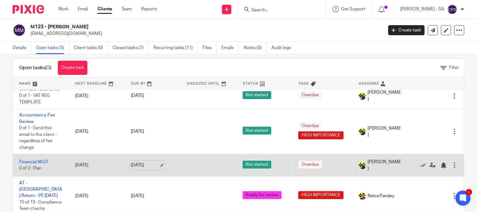
scroll to position [25, 0]
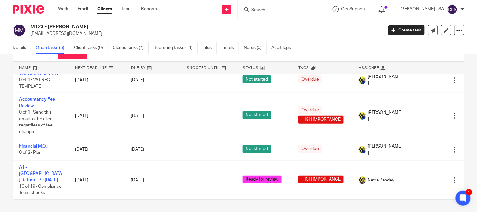
click at [259, 8] on input "Search" at bounding box center [279, 11] width 57 height 6
click at [267, 11] on input "Search" at bounding box center [279, 11] width 57 height 6
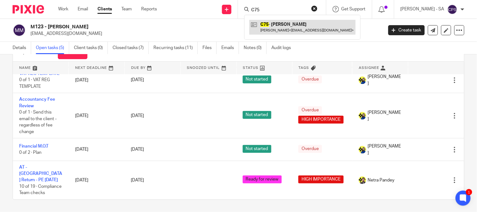
type input "C75"
click at [300, 25] on link at bounding box center [302, 27] width 106 height 14
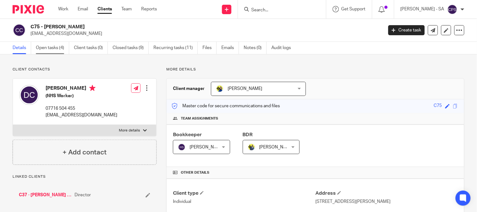
click at [58, 52] on link "Open tasks (4)" at bounding box center [52, 48] width 33 height 12
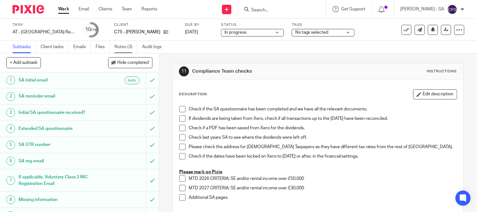
click at [121, 47] on link "Notes (3)" at bounding box center [125, 47] width 23 height 12
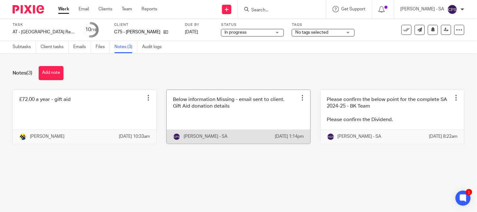
click at [244, 130] on link at bounding box center [238, 117] width 143 height 54
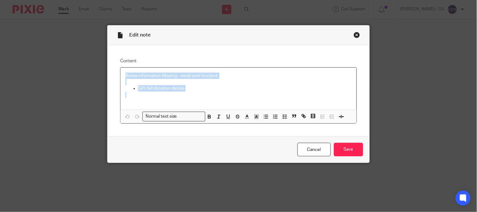
drag, startPoint x: 121, startPoint y: 76, endPoint x: 223, endPoint y: 92, distance: 103.4
click at [223, 92] on div "Below information Missing - email sent to client. Gift Aid donation details" at bounding box center [238, 89] width 236 height 42
click at [283, 115] on polyline "button" at bounding box center [283, 115] width 1 height 1
click at [282, 116] on icon "button" at bounding box center [285, 117] width 6 height 6
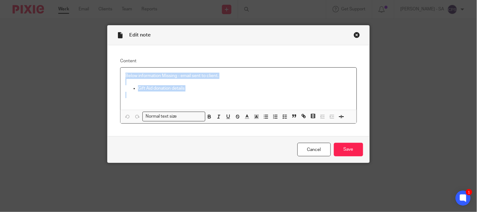
click at [225, 97] on p at bounding box center [238, 95] width 226 height 6
drag, startPoint x: 119, startPoint y: 77, endPoint x: 234, endPoint y: 83, distance: 115.2
click at [217, 77] on div "Below information Missing - email sent to client. Gift Aid donation details" at bounding box center [238, 89] width 236 height 42
click at [282, 115] on icon "button" at bounding box center [285, 117] width 6 height 6
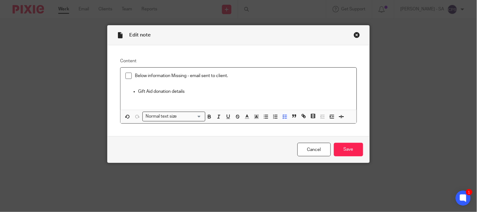
click at [126, 76] on span at bounding box center [128, 76] width 6 height 6
drag, startPoint x: 134, startPoint y: 95, endPoint x: 208, endPoint y: 98, distance: 73.7
click at [208, 98] on div "Below information Missing - email sent to client. Gift Aid donation details" at bounding box center [238, 89] width 236 height 42
click at [282, 117] on icon "button" at bounding box center [285, 117] width 6 height 6
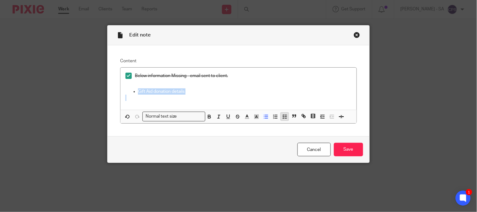
click at [282, 117] on icon "button" at bounding box center [285, 117] width 6 height 6
click at [263, 99] on p at bounding box center [238, 98] width 226 height 6
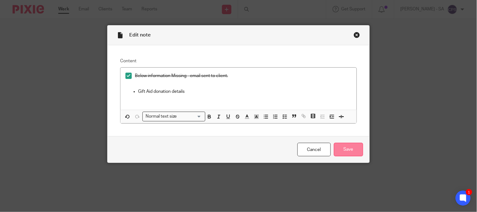
click at [350, 151] on input "Save" at bounding box center [348, 150] width 29 height 14
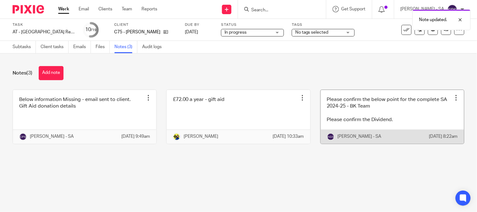
drag, startPoint x: 345, startPoint y: 114, endPoint x: 342, endPoint y: 115, distance: 3.2
click at [345, 114] on link at bounding box center [392, 117] width 143 height 54
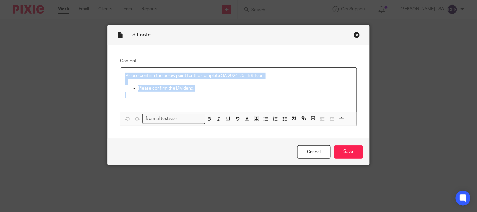
drag, startPoint x: 120, startPoint y: 73, endPoint x: 289, endPoint y: 100, distance: 170.6
click at [289, 100] on div "Please confirm the below point for the complete SA 2024-25 - BK Team Please con…" at bounding box center [238, 90] width 236 height 44
click at [283, 121] on icon "button" at bounding box center [285, 119] width 6 height 6
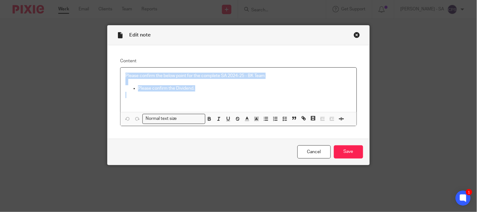
click at [205, 92] on p at bounding box center [238, 98] width 226 height 13
drag, startPoint x: 122, startPoint y: 74, endPoint x: 302, endPoint y: 79, distance: 179.9
click at [301, 76] on div "Please confirm the below point for the complete SA 2024-25 - BK Team Please con…" at bounding box center [238, 90] width 236 height 44
click at [281, 119] on button "button" at bounding box center [285, 119] width 8 height 8
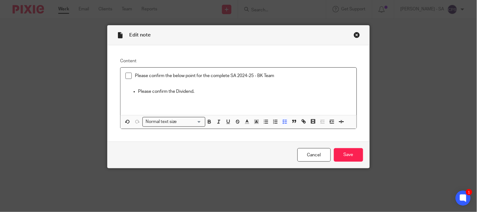
click at [125, 76] on span at bounding box center [128, 76] width 6 height 6
click at [135, 93] on ul "Please confirm the Dividend." at bounding box center [238, 91] width 226 height 6
drag, startPoint x: 134, startPoint y: 91, endPoint x: 199, endPoint y: 91, distance: 65.1
click at [199, 91] on ul "Please confirm the Dividend." at bounding box center [238, 91] width 226 height 6
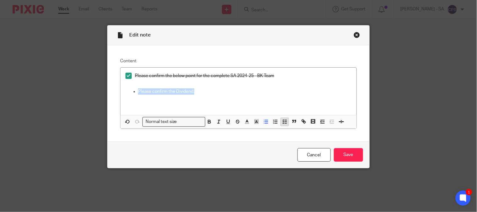
click at [284, 122] on icon "button" at bounding box center [285, 122] width 6 height 6
click at [287, 103] on p at bounding box center [238, 101] width 226 height 13
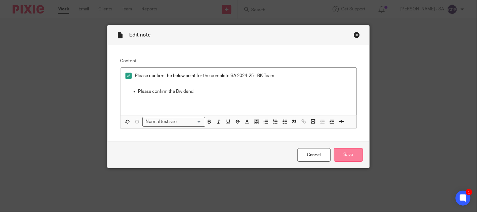
click at [347, 158] on input "Save" at bounding box center [348, 155] width 29 height 14
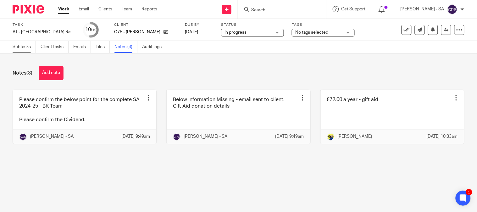
click at [26, 45] on link "Subtasks" at bounding box center [24, 47] width 23 height 12
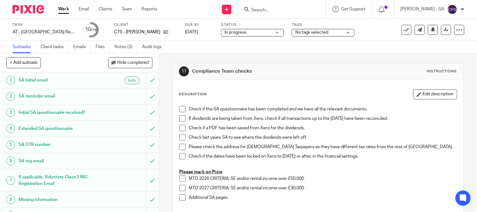
drag, startPoint x: 0, startPoint y: 0, endPoint x: 38, endPoint y: 144, distance: 148.8
click at [38, 144] on h1 "SA UTR number" at bounding box center [59, 144] width 81 height 9
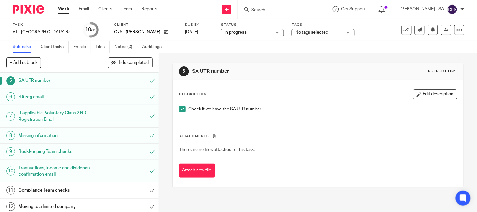
scroll to position [70, 0]
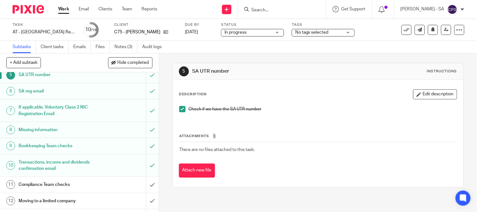
click at [36, 146] on h1 "Bookkeeping Team checks" at bounding box center [59, 145] width 81 height 9
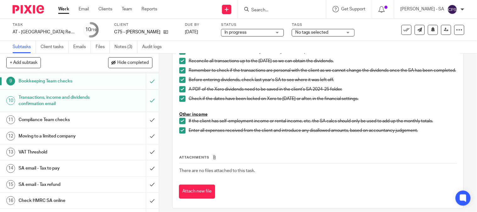
scroll to position [140, 0]
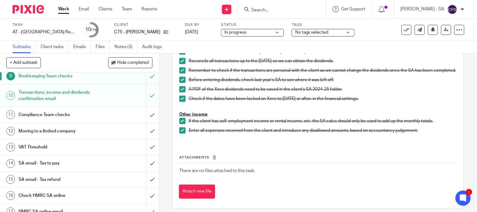
click at [45, 164] on h1 "SA email - Tax to pay" at bounding box center [59, 162] width 81 height 9
